Goal: Task Accomplishment & Management: Manage account settings

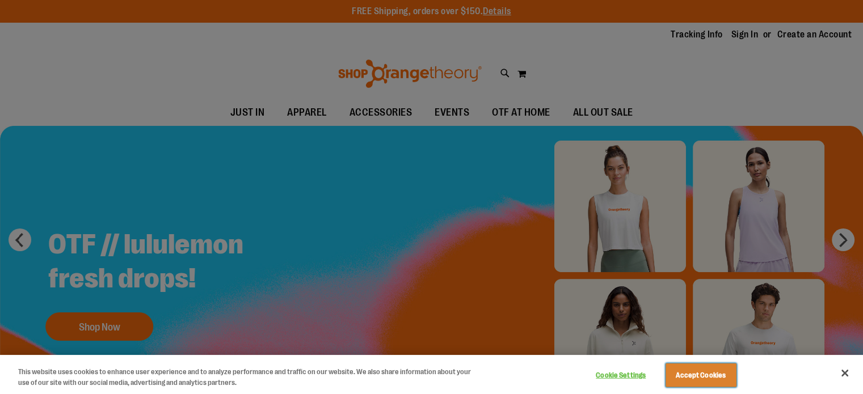
click at [703, 376] on button "Accept Cookies" at bounding box center [700, 376] width 71 height 24
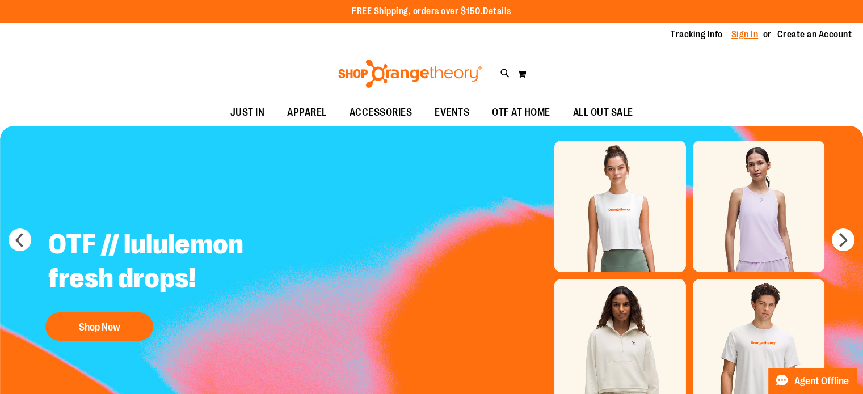
click at [746, 37] on link "Sign In" at bounding box center [744, 34] width 27 height 12
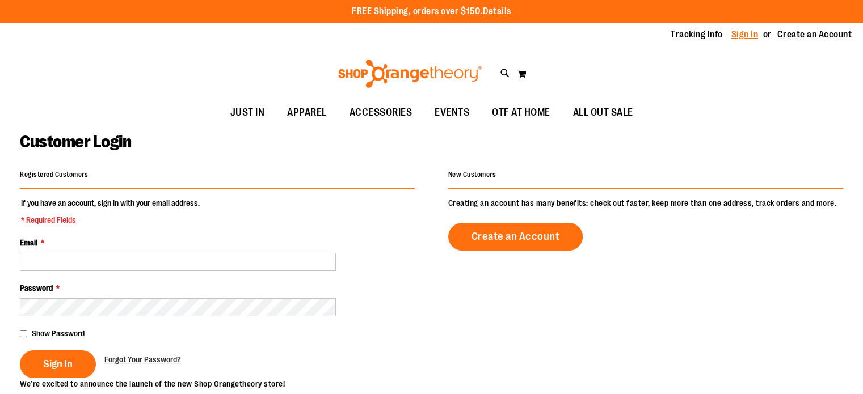
click at [744, 36] on link "Sign In" at bounding box center [744, 34] width 27 height 12
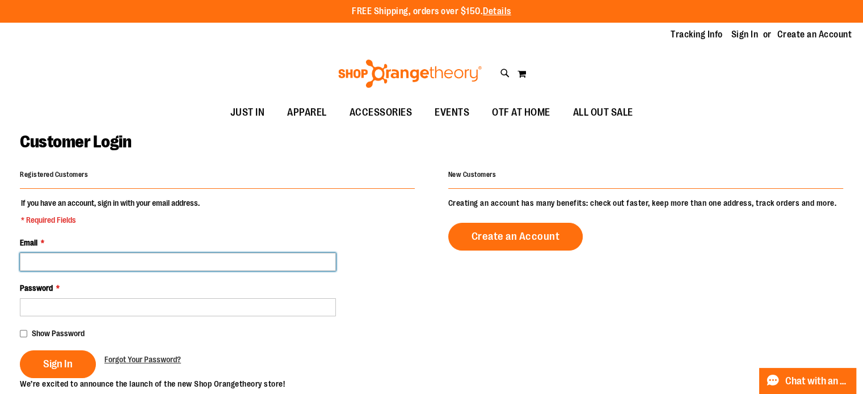
click at [288, 262] on input "Email *" at bounding box center [178, 262] width 316 height 18
click at [324, 263] on input "Email *" at bounding box center [178, 262] width 316 height 18
click at [329, 261] on input "Email *" at bounding box center [178, 262] width 316 height 18
type input "**********"
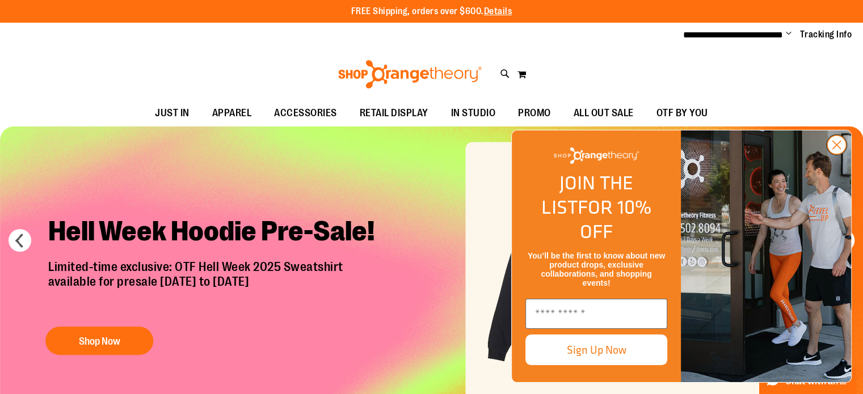
click at [837, 154] on circle "Close dialog" at bounding box center [836, 145] width 19 height 19
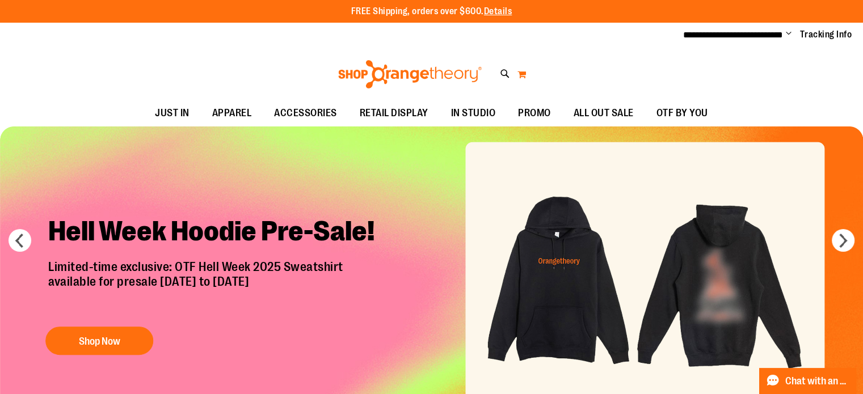
click at [524, 67] on button "My Cart 0" at bounding box center [522, 74] width 10 height 18
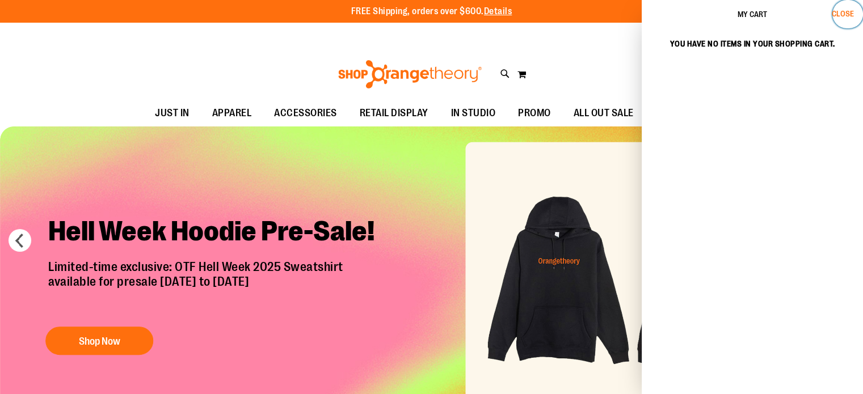
click at [843, 11] on span "Close" at bounding box center [843, 13] width 22 height 9
